Goal: Browse casually

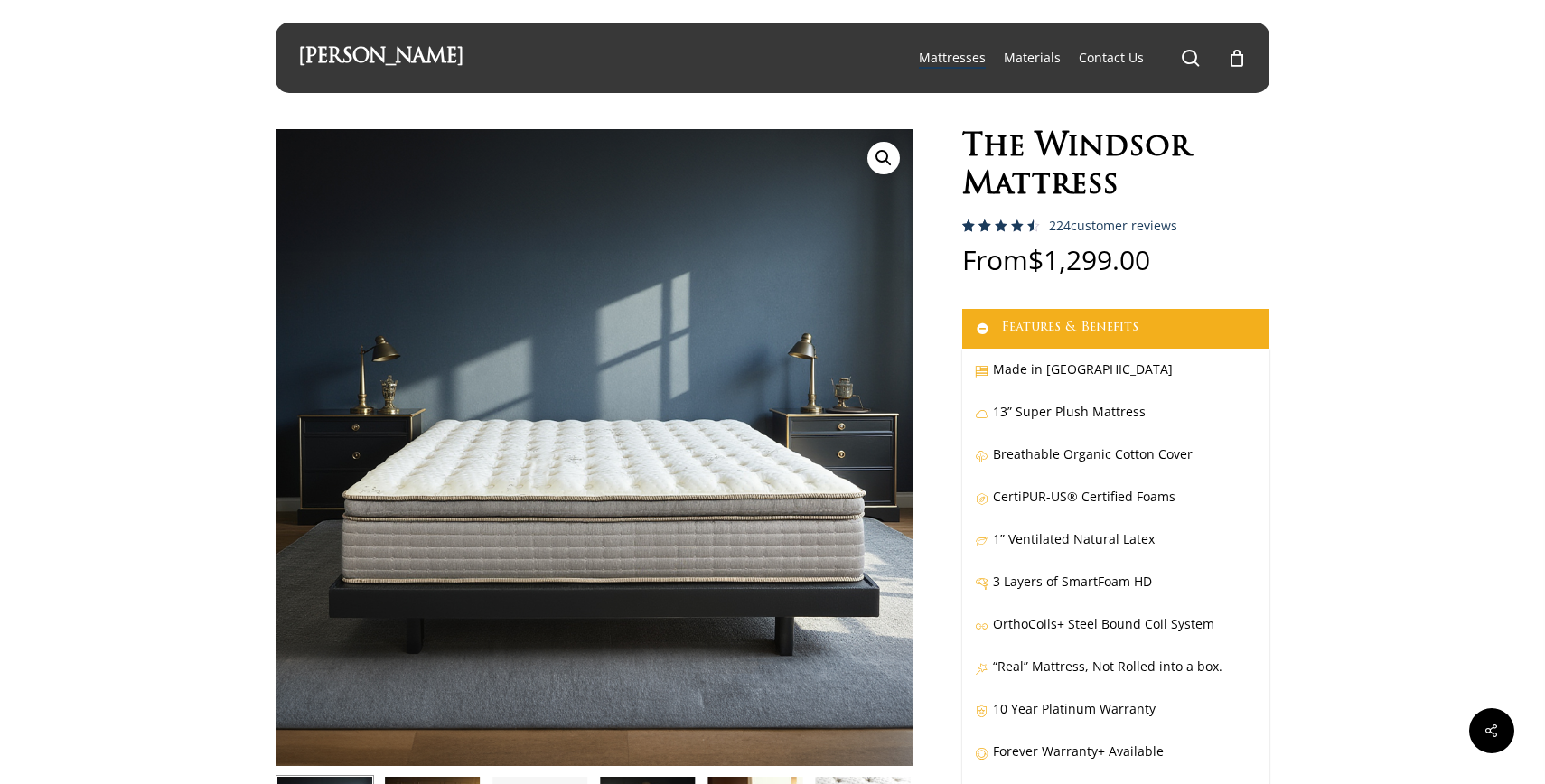
scroll to position [194, 0]
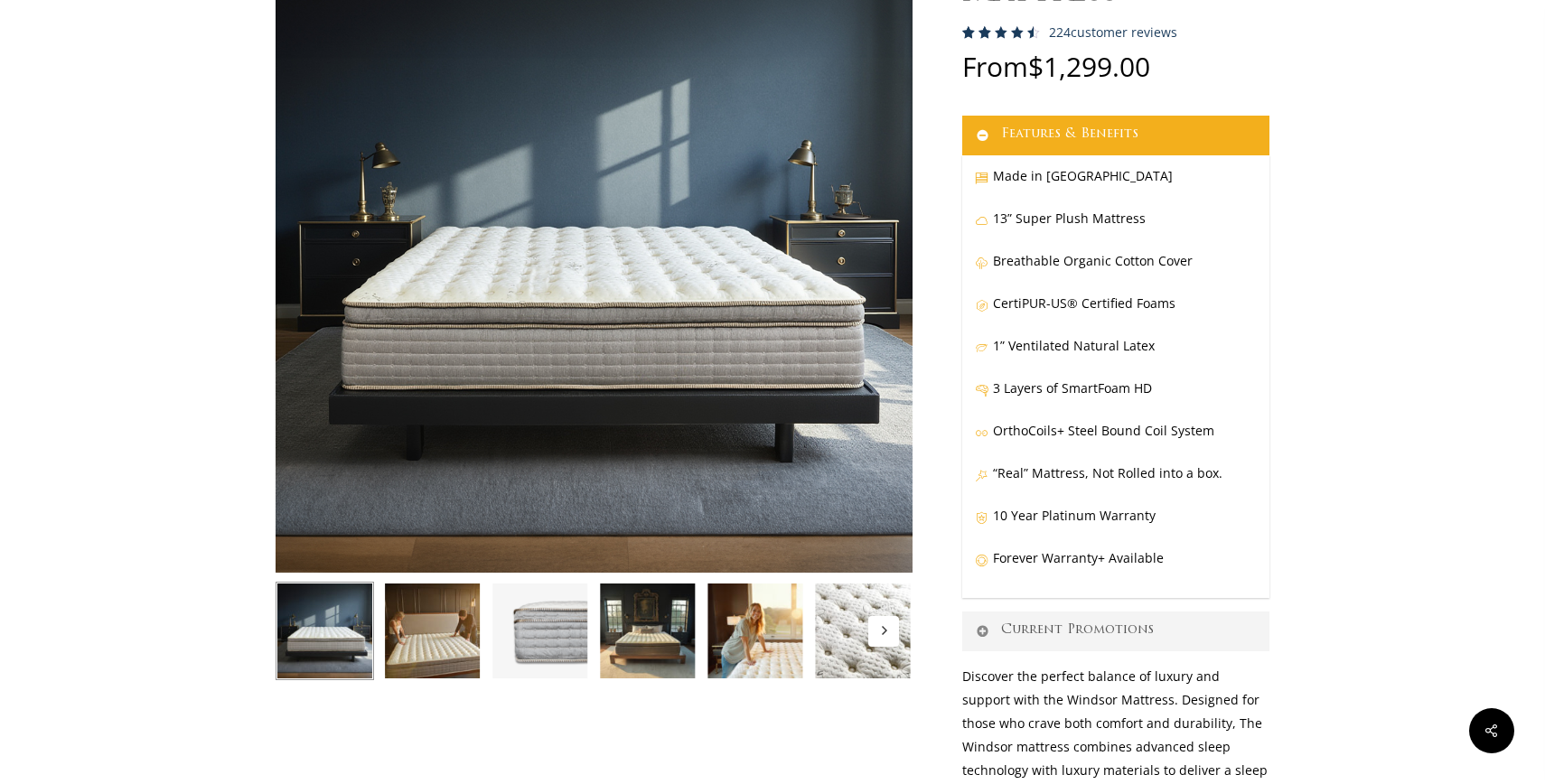
click at [549, 619] on img at bounding box center [540, 631] width 99 height 99
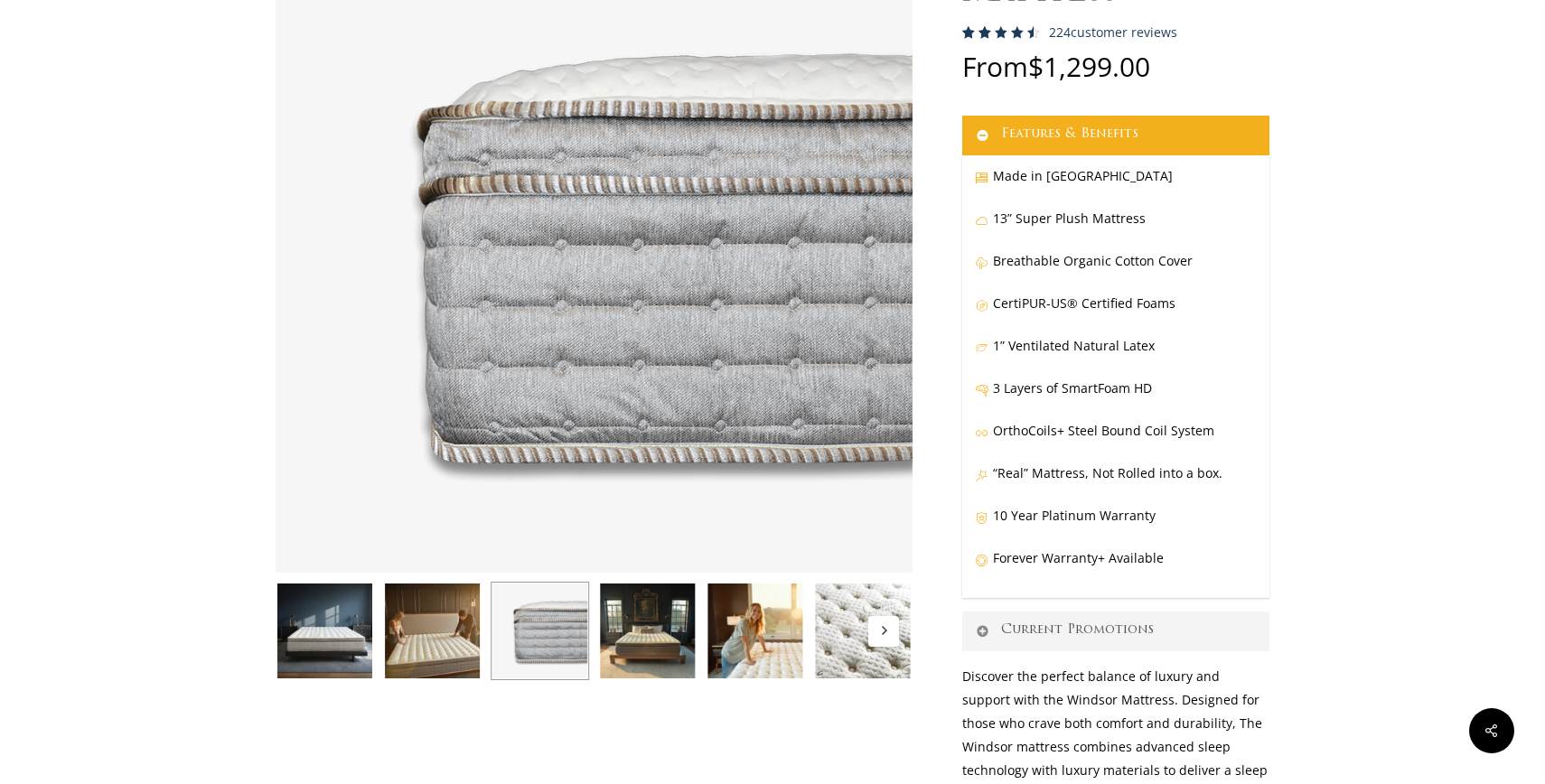
click at [353, 639] on img at bounding box center [325, 631] width 99 height 99
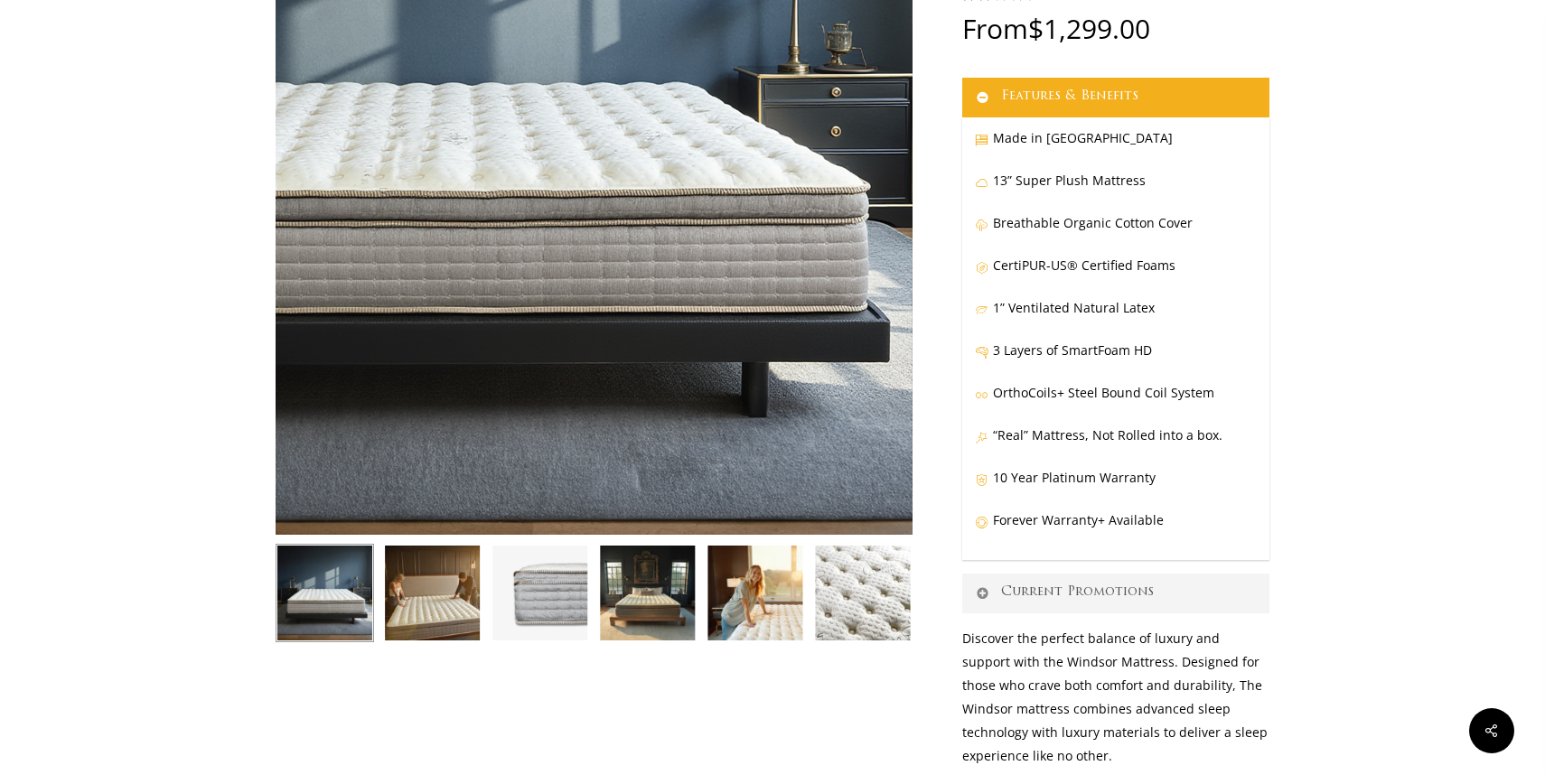
scroll to position [267, 0]
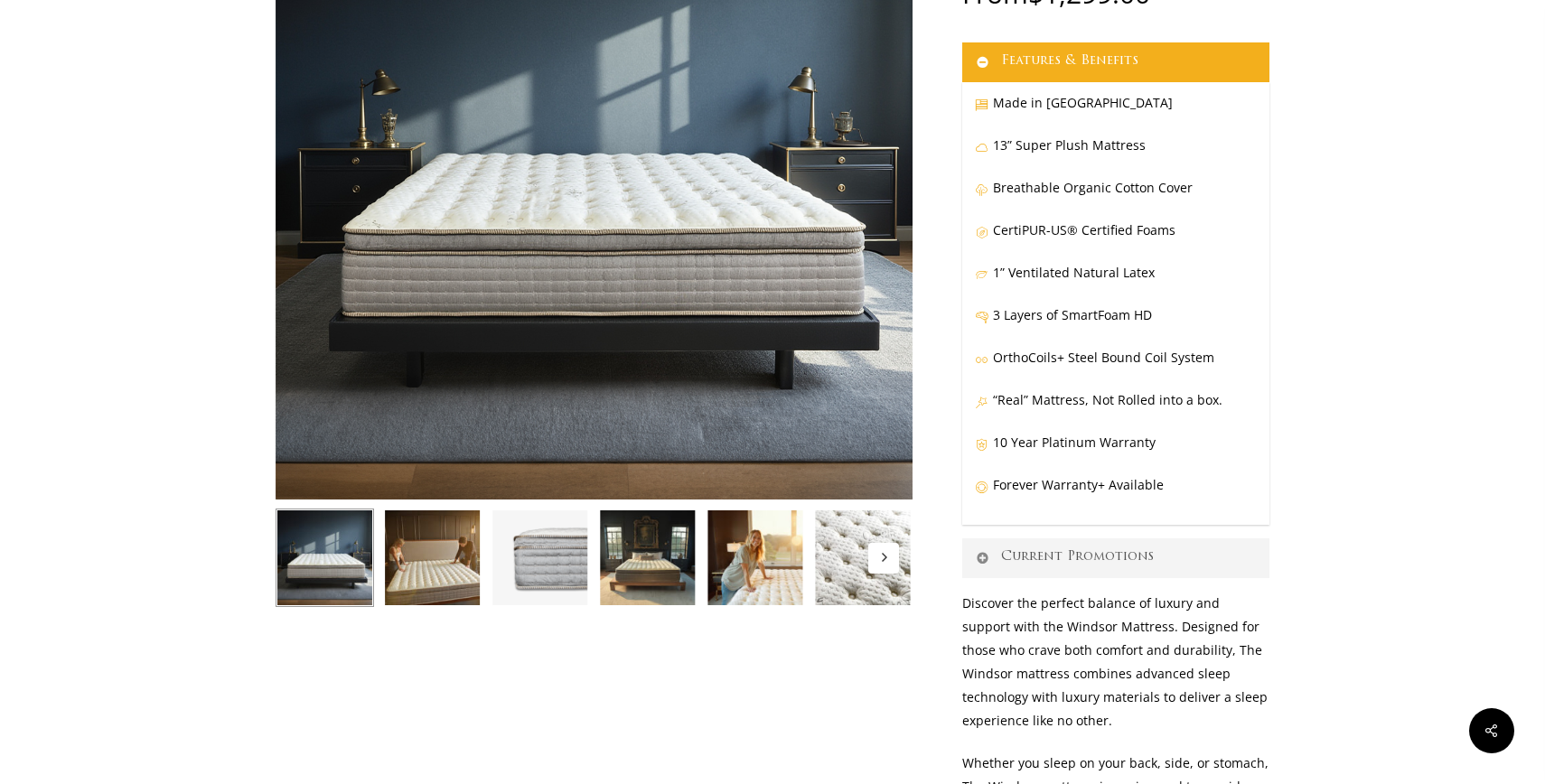
click at [891, 555] on button "Next" at bounding box center [883, 558] width 31 height 31
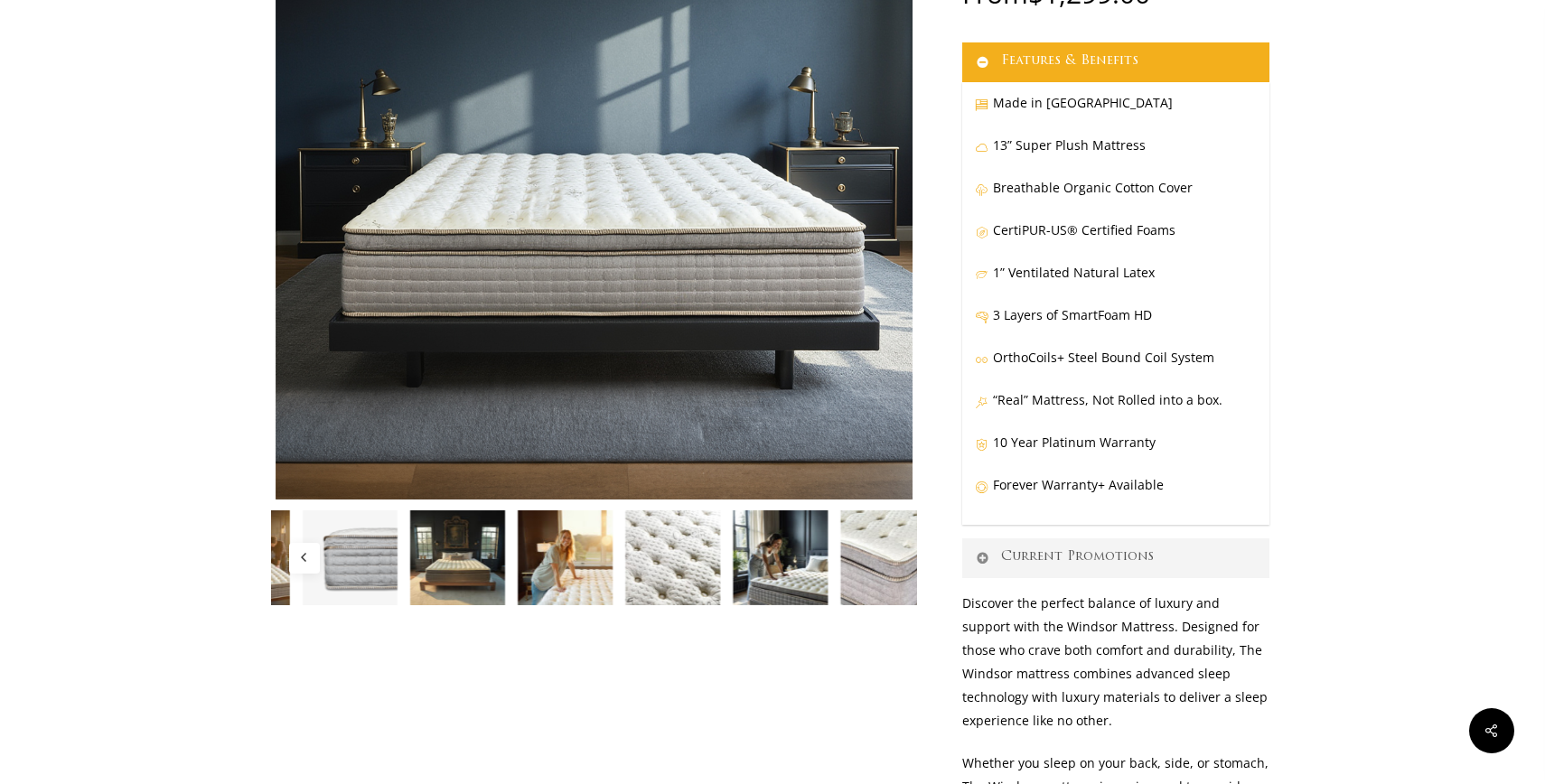
click at [891, 555] on img at bounding box center [888, 558] width 99 height 99
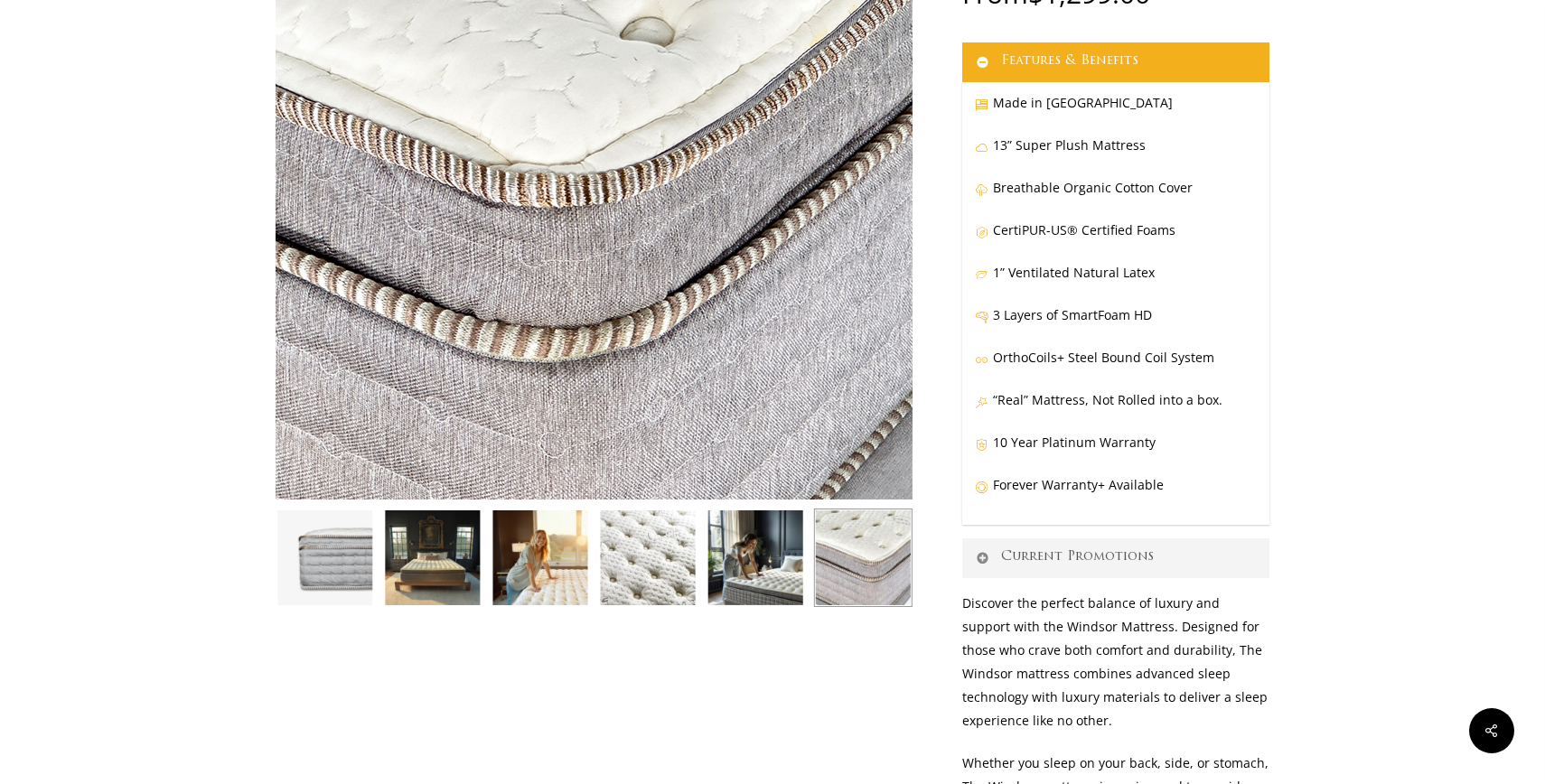
scroll to position [0, 0]
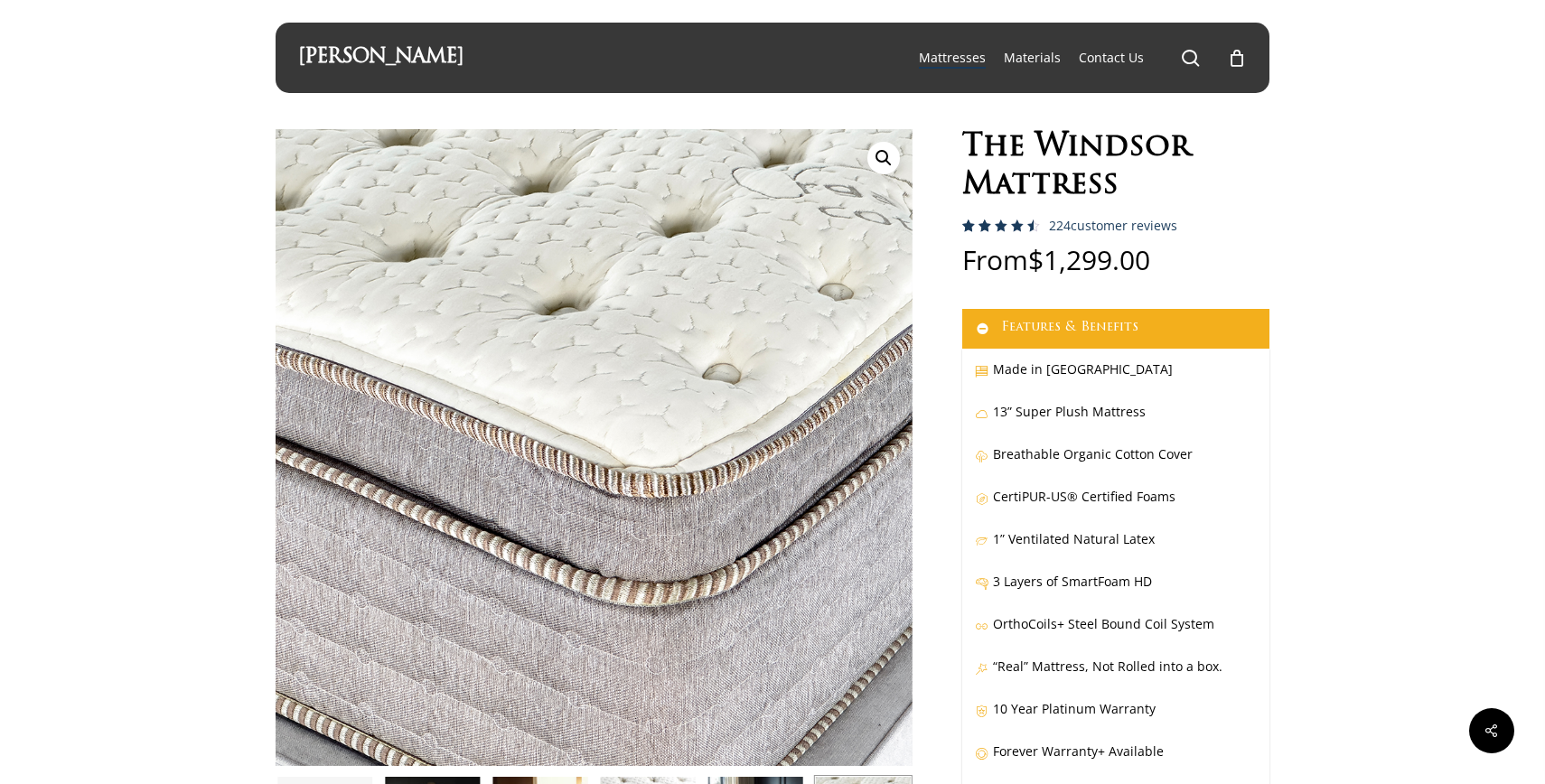
click at [343, 63] on link "[PERSON_NAME]" at bounding box center [380, 57] width 165 height 20
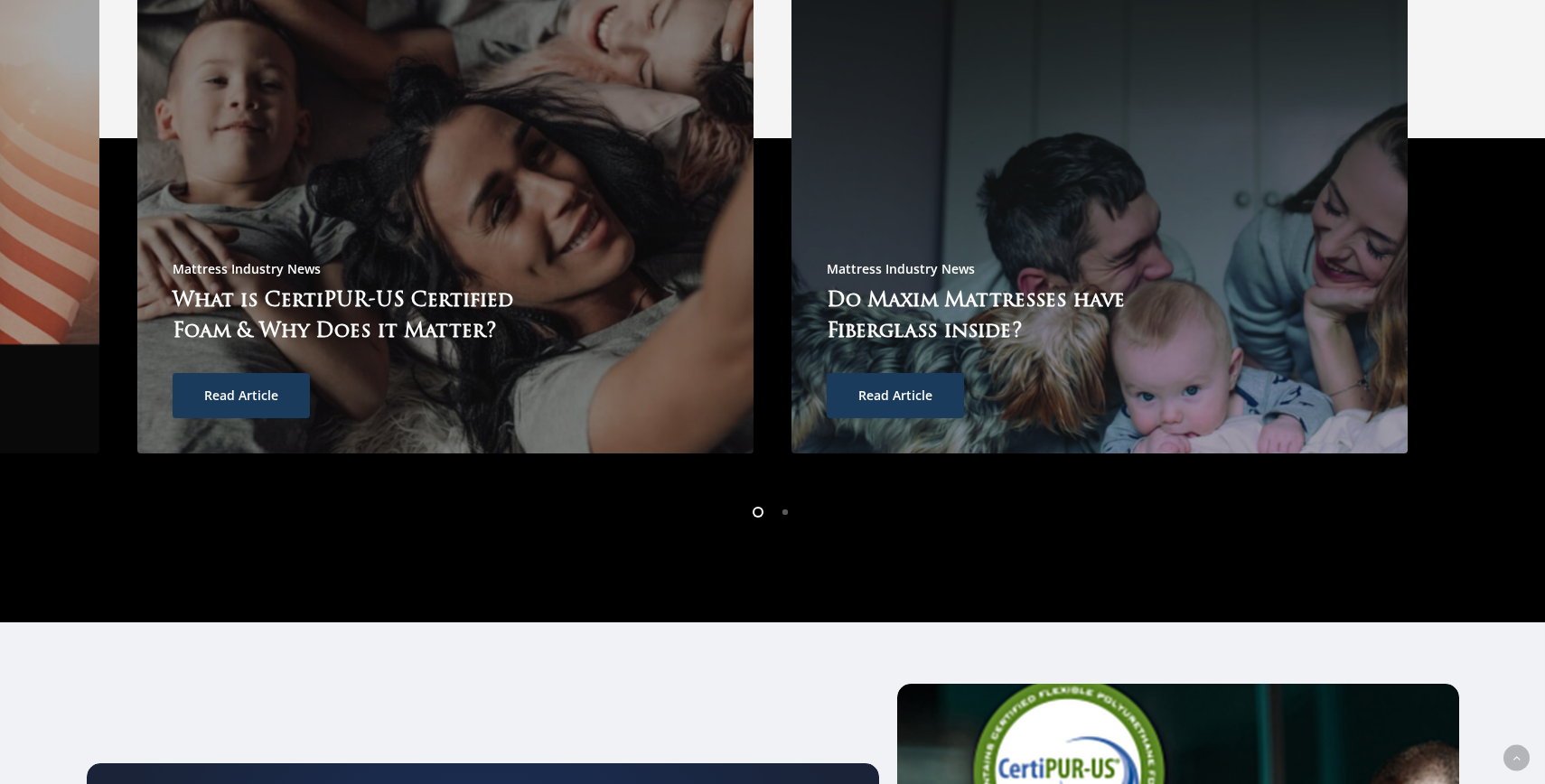
scroll to position [5527, 0]
